Goal: Information Seeking & Learning: Learn about a topic

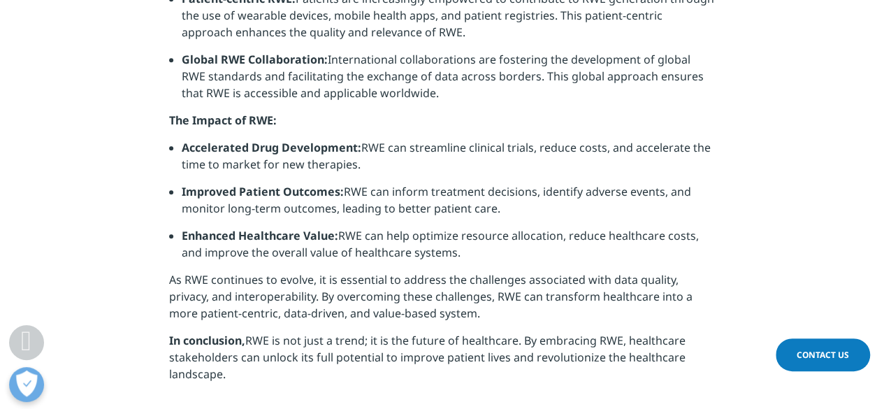
scroll to position [734, 0]
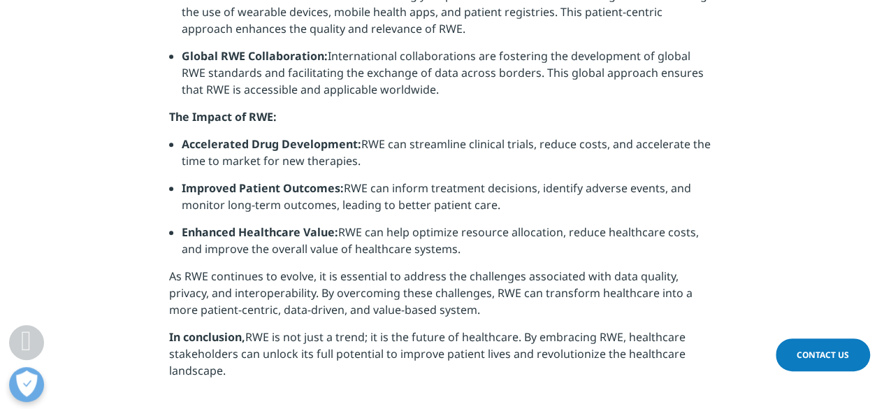
drag, startPoint x: 163, startPoint y: 108, endPoint x: 473, endPoint y: 270, distance: 349.8
click at [473, 270] on section "Real-world evidence (RWE) has emerged as a dominant force in healthcare, offeri…" at bounding box center [442, 83] width 884 height 682
drag, startPoint x: 460, startPoint y: 249, endPoint x: 167, endPoint y: 115, distance: 321.8
click at [167, 115] on section "Real-world evidence (RWE) has emerged as a dominant force in healthcare, offeri…" at bounding box center [442, 83] width 884 height 682
copy div "The Impact of RWE: Accelerated Drug Development: RWE can streamline clinical tr…"
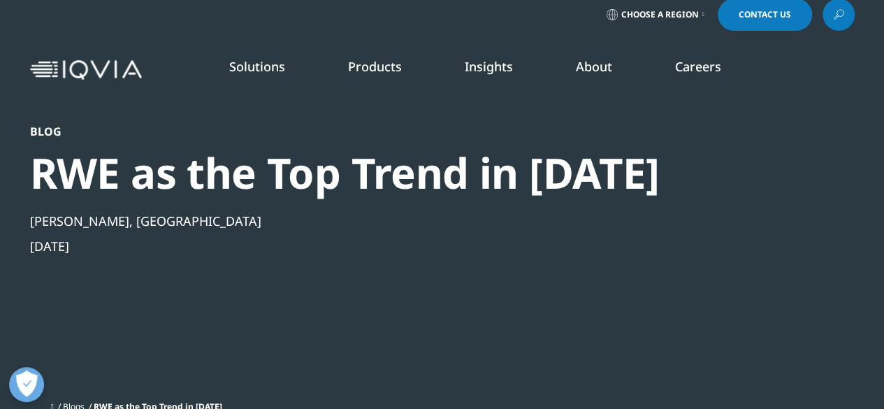
scroll to position [0, 0]
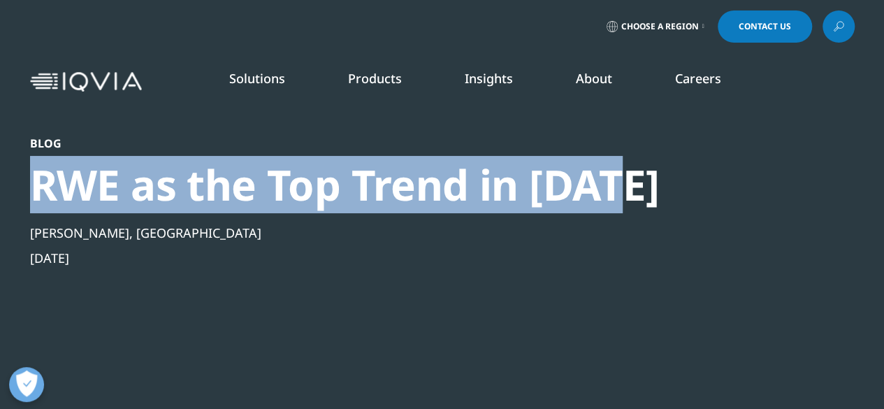
drag, startPoint x: 630, startPoint y: 191, endPoint x: 3, endPoint y: 186, distance: 626.9
click at [3, 186] on section "Blog RWE as the Top Trend in [DATE] [PERSON_NAME], [GEOGRAPHIC_DATA] [DATE] Blo…" at bounding box center [442, 221] width 884 height 443
copy div "RWE as the Top Trend in [DATE]"
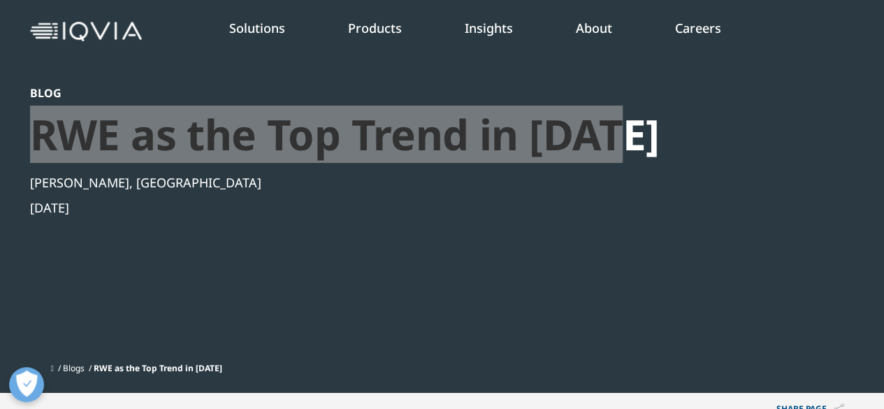
scroll to position [64, 0]
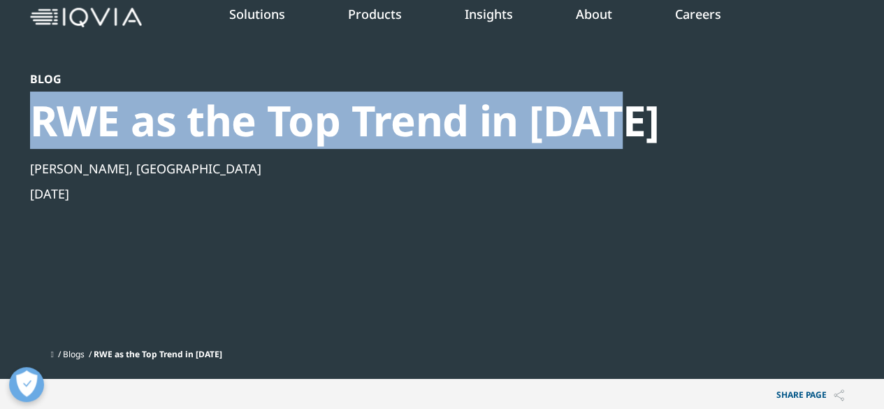
drag, startPoint x: 110, startPoint y: 197, endPoint x: 22, endPoint y: 189, distance: 89.1
click at [22, 189] on section "Blog RWE as the Top Trend in [DATE] [PERSON_NAME], [GEOGRAPHIC_DATA] [DATE] Blo…" at bounding box center [442, 157] width 884 height 443
copy div "[DATE]"
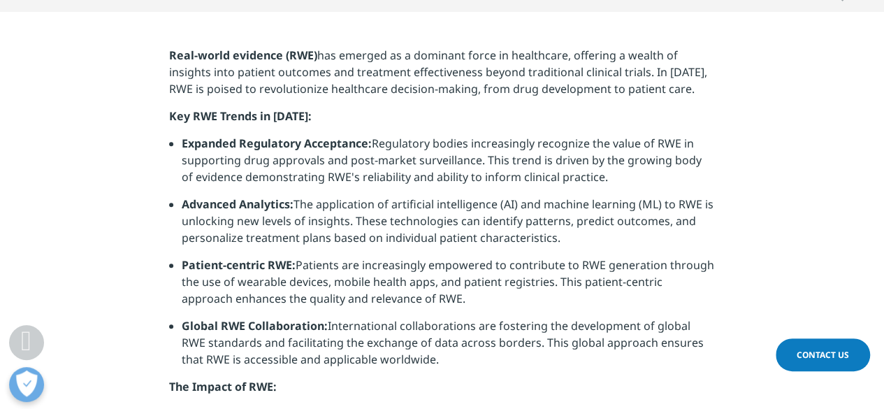
scroll to position [476, 0]
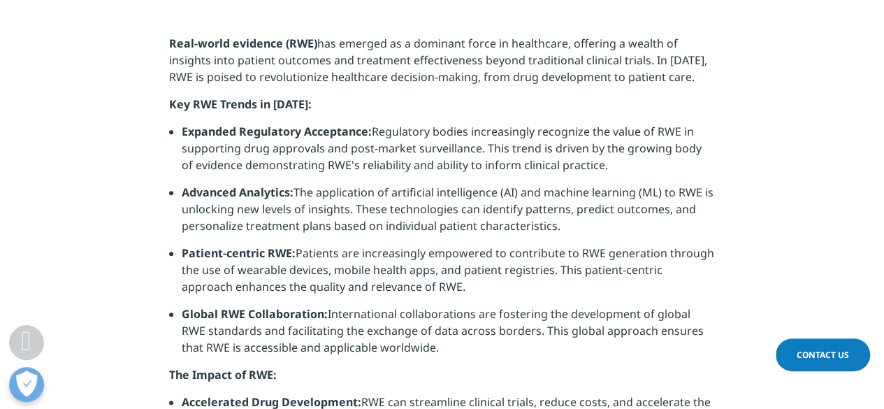
drag, startPoint x: 166, startPoint y: 103, endPoint x: 449, endPoint y: 347, distance: 372.7
click at [449, 347] on section "Real-world evidence (RWE) has emerged as a dominant force in healthcare, offeri…" at bounding box center [442, 341] width 884 height 682
copy div "Key RWE Trends in [DATE]: Expanded Regulatory Acceptance: Regulatory bodies inc…"
